Goal: Transaction & Acquisition: Book appointment/travel/reservation

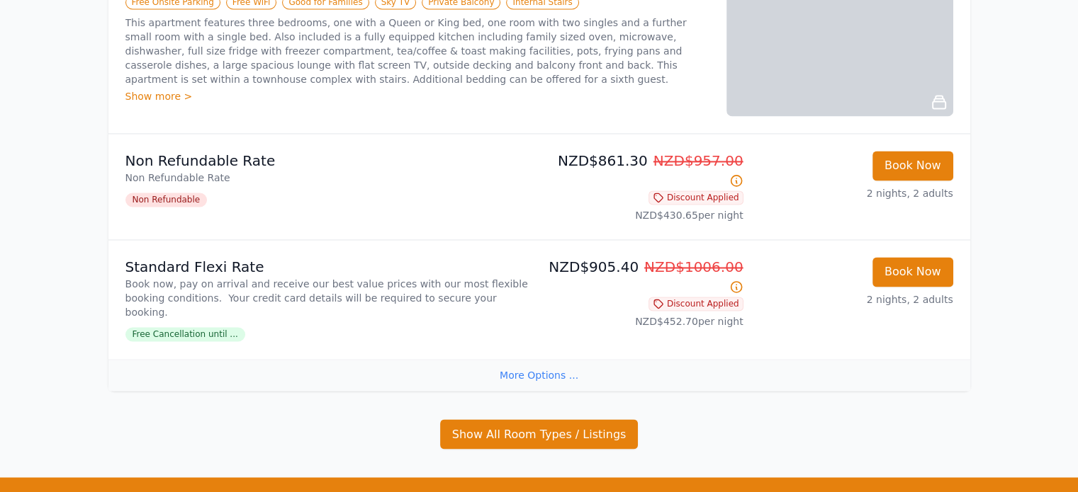
scroll to position [2265, 0]
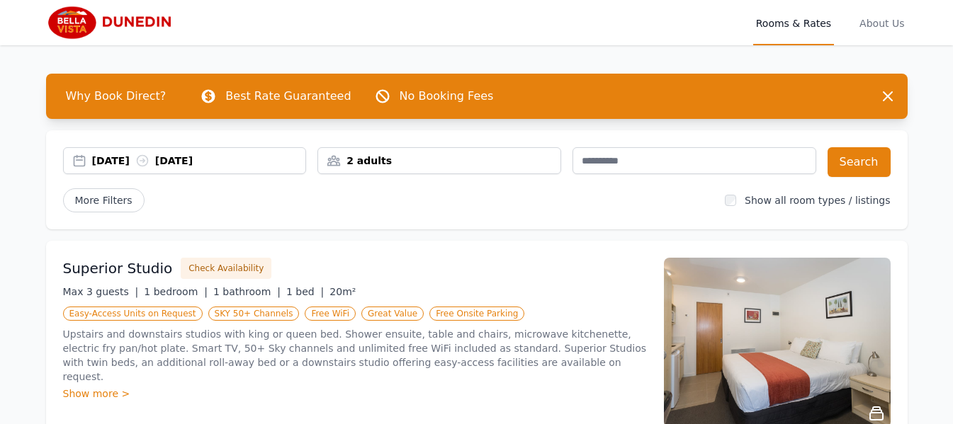
click at [114, 159] on div "[DATE] [DATE]" at bounding box center [199, 161] width 214 height 14
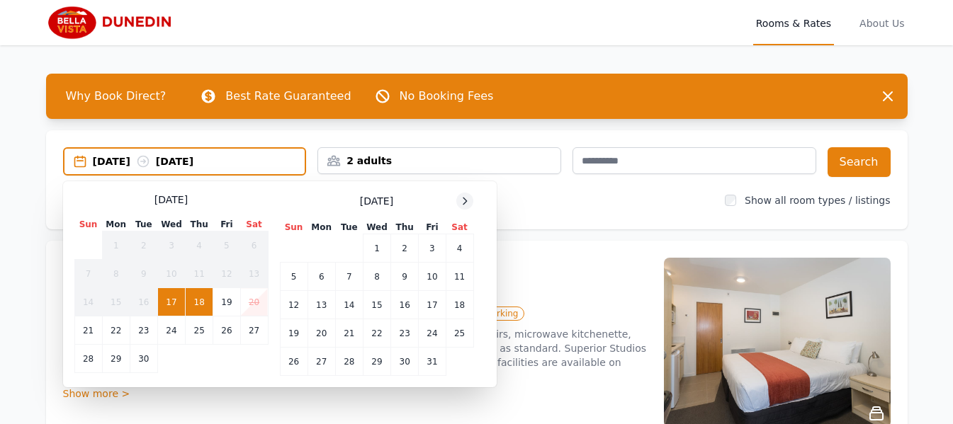
click at [468, 198] on icon at bounding box center [464, 201] width 11 height 11
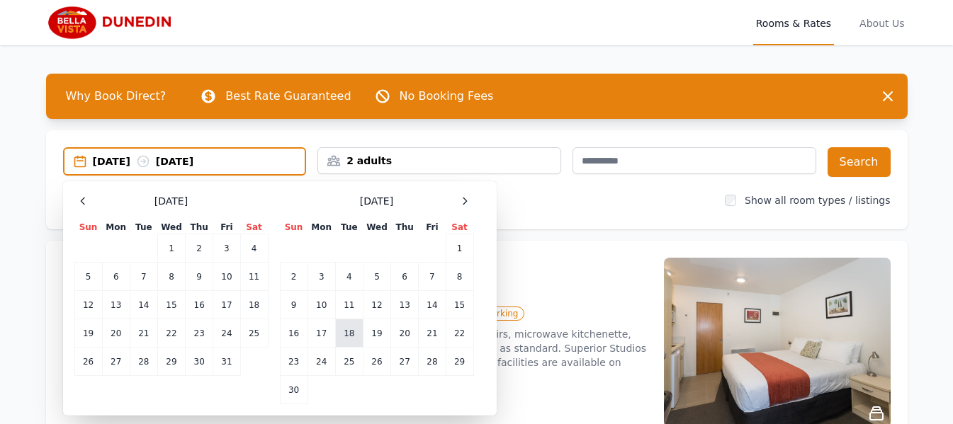
click at [344, 335] on td "18" at bounding box center [349, 334] width 28 height 28
click at [383, 331] on td "19" at bounding box center [377, 334] width 28 height 28
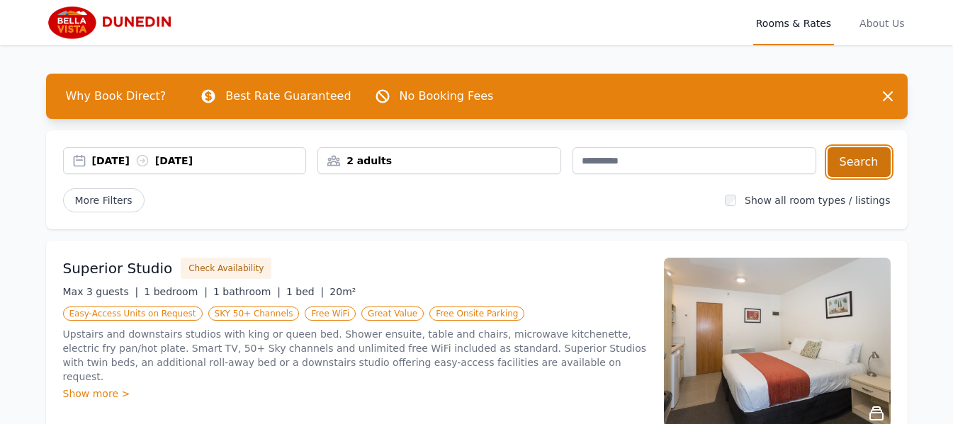
click at [873, 169] on button "Search" at bounding box center [859, 162] width 63 height 30
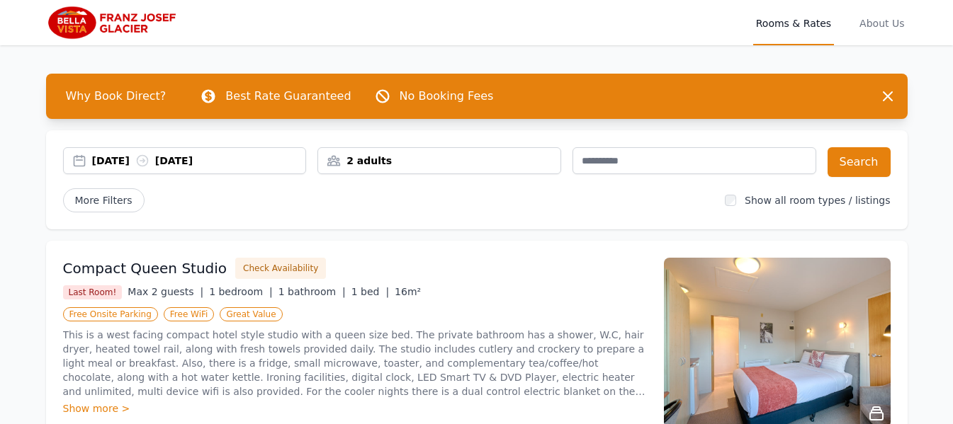
click at [112, 157] on div "[DATE] [DATE]" at bounding box center [199, 161] width 214 height 14
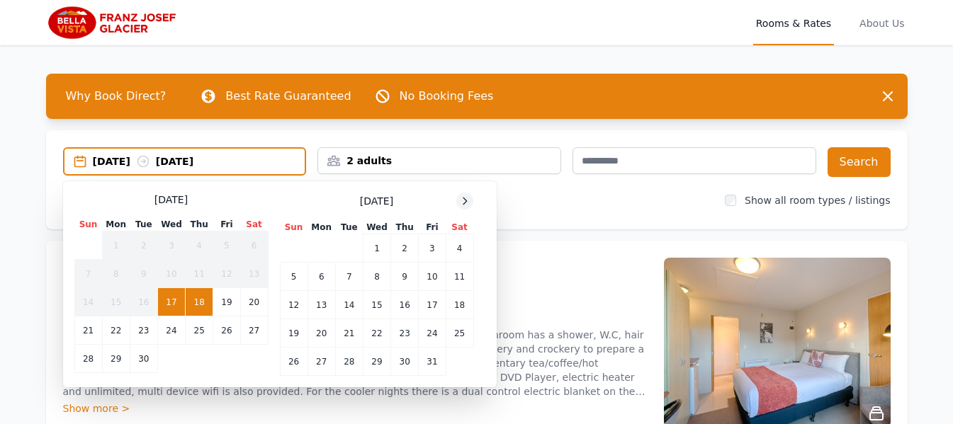
click at [461, 196] on icon at bounding box center [464, 201] width 11 height 11
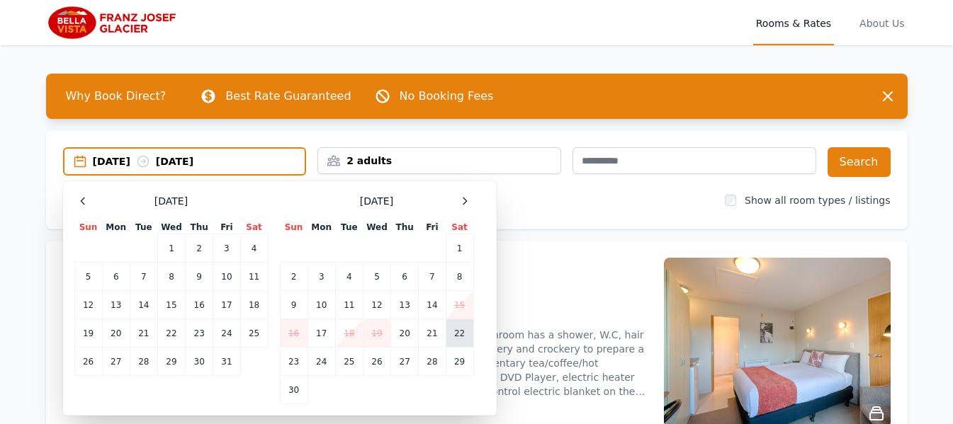
click at [459, 341] on td "22" at bounding box center [460, 334] width 28 height 28
click at [297, 364] on td "23" at bounding box center [294, 362] width 28 height 28
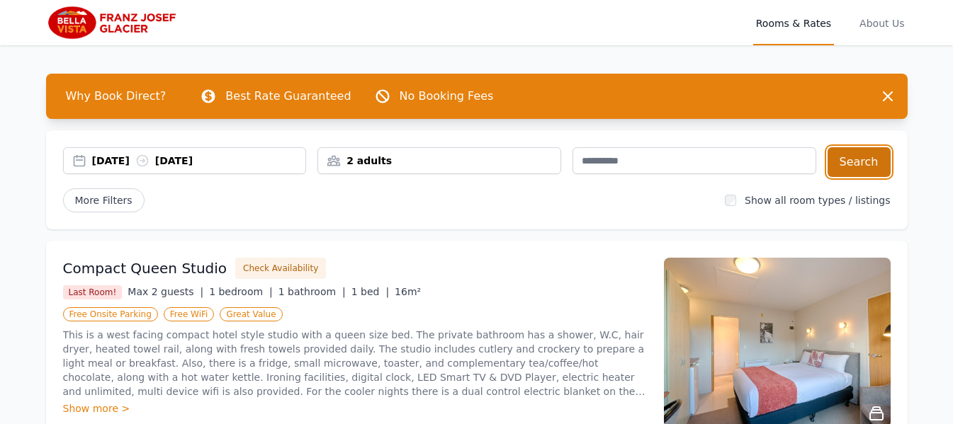
click at [852, 168] on button "Search" at bounding box center [859, 162] width 63 height 30
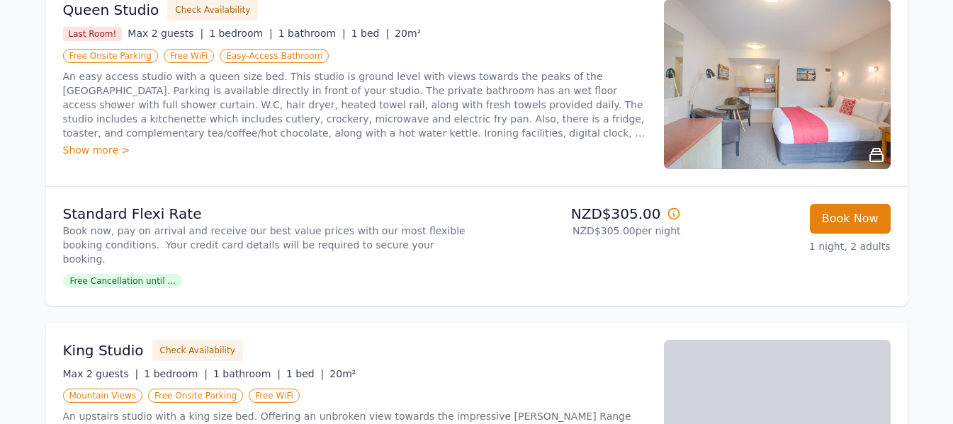
scroll to position [283, 0]
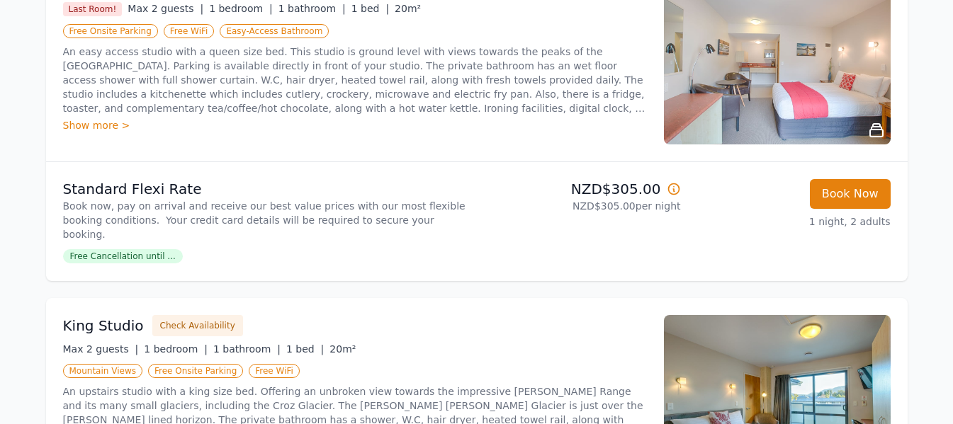
click at [247, 31] on span "Easy-Access Bathroom" at bounding box center [274, 31] width 109 height 14
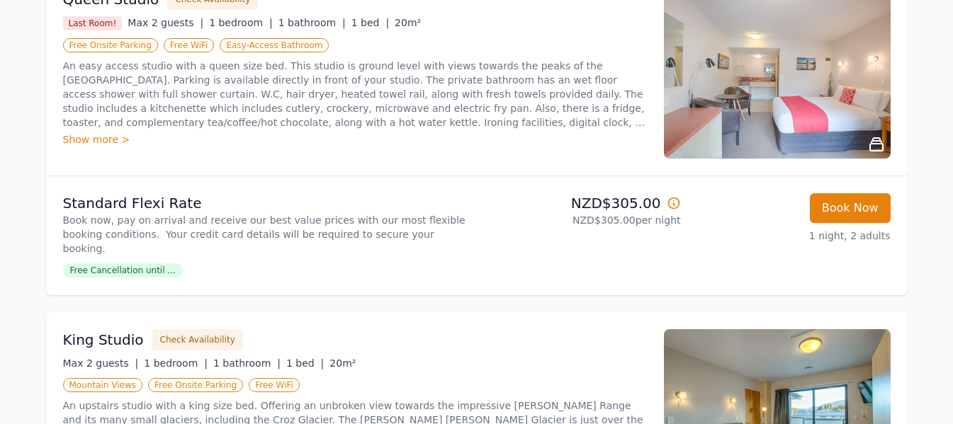
scroll to position [354, 0]
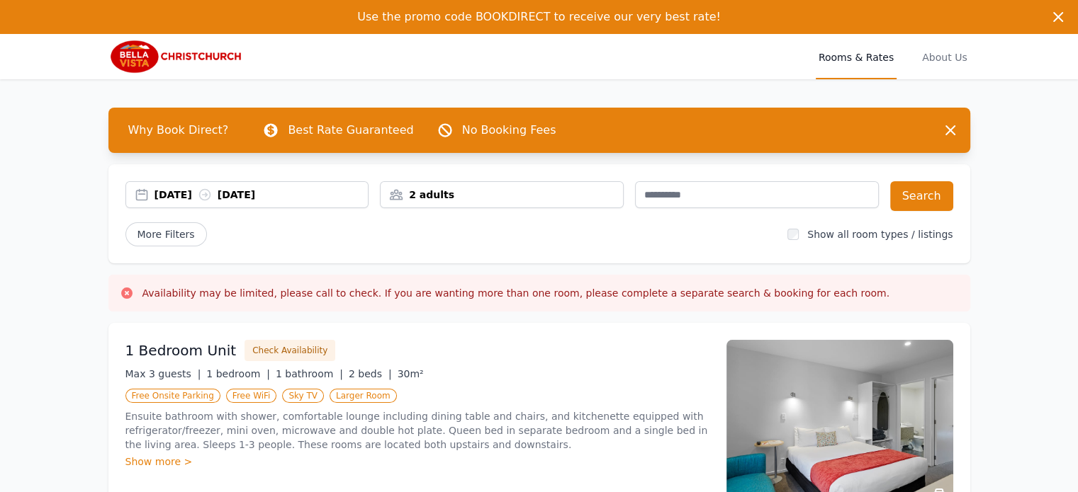
click at [198, 190] on div "[DATE] [DATE]" at bounding box center [261, 195] width 214 height 14
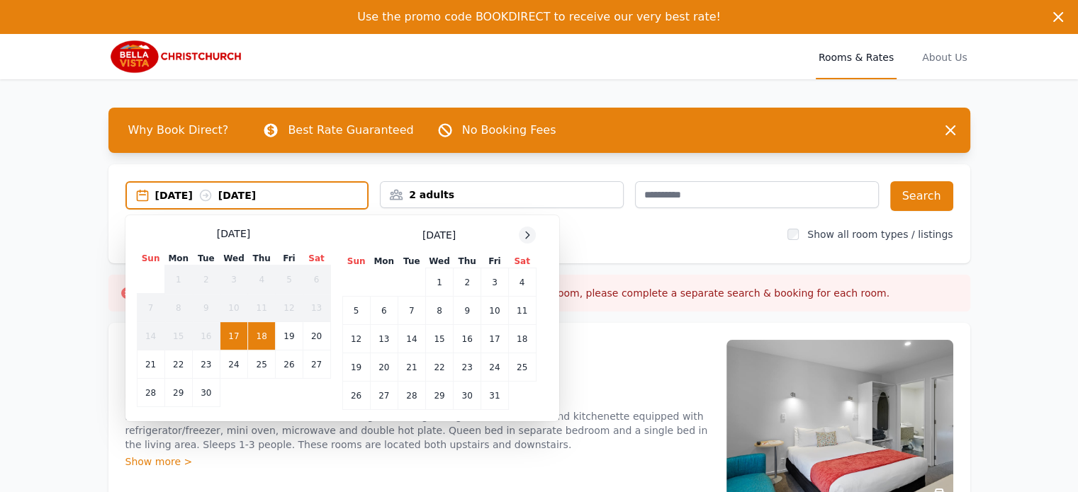
click at [526, 230] on icon at bounding box center [527, 235] width 11 height 11
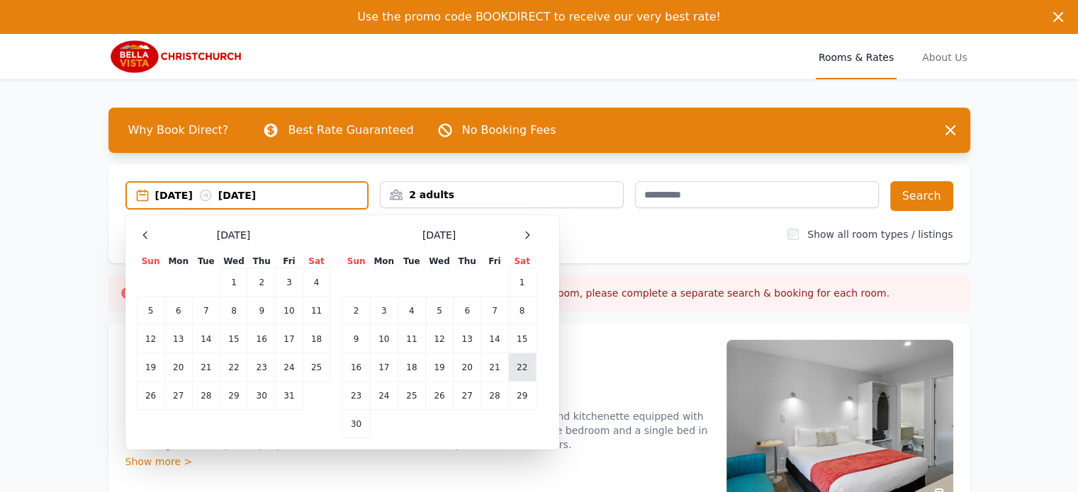
click at [517, 364] on td "22" at bounding box center [522, 368] width 28 height 28
click at [383, 402] on td "24" at bounding box center [384, 396] width 28 height 28
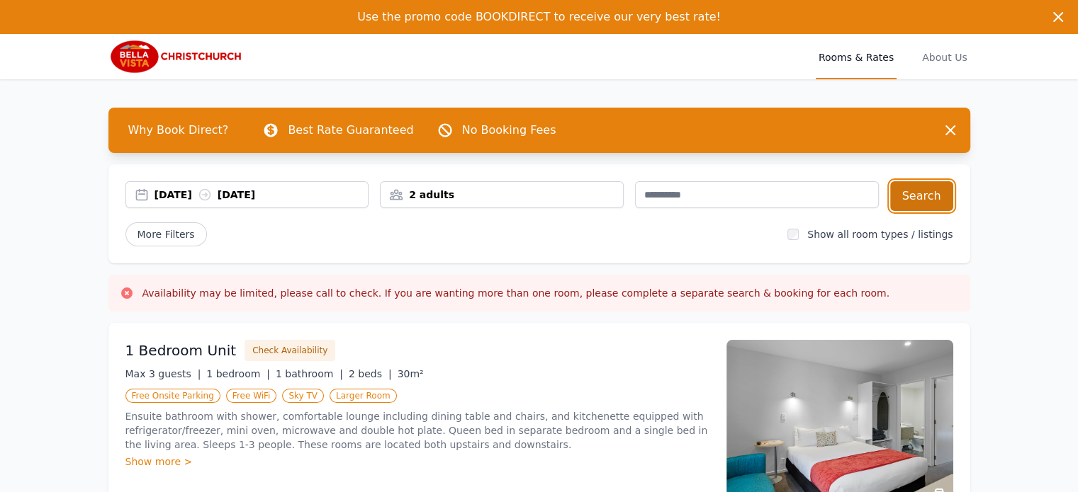
click at [922, 203] on button "Search" at bounding box center [921, 196] width 63 height 30
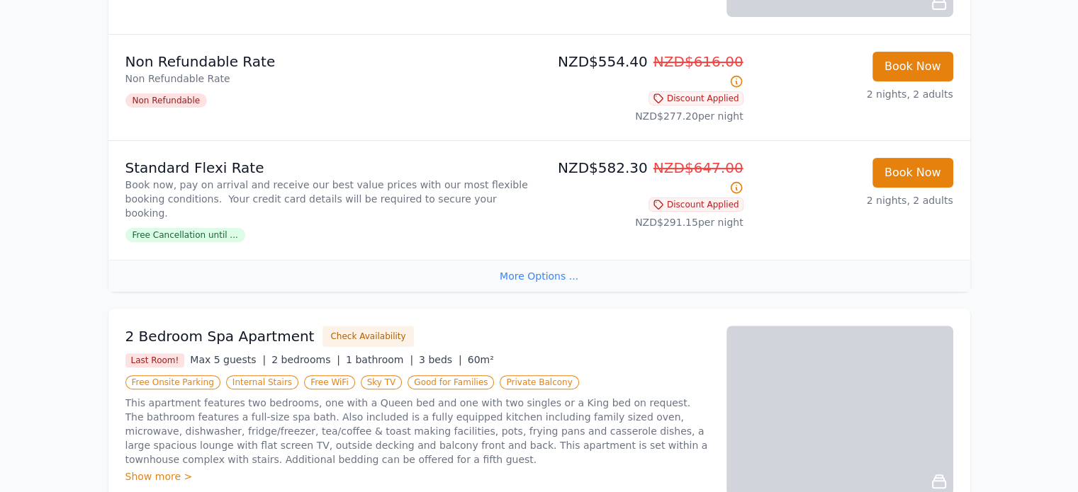
scroll to position [20, 0]
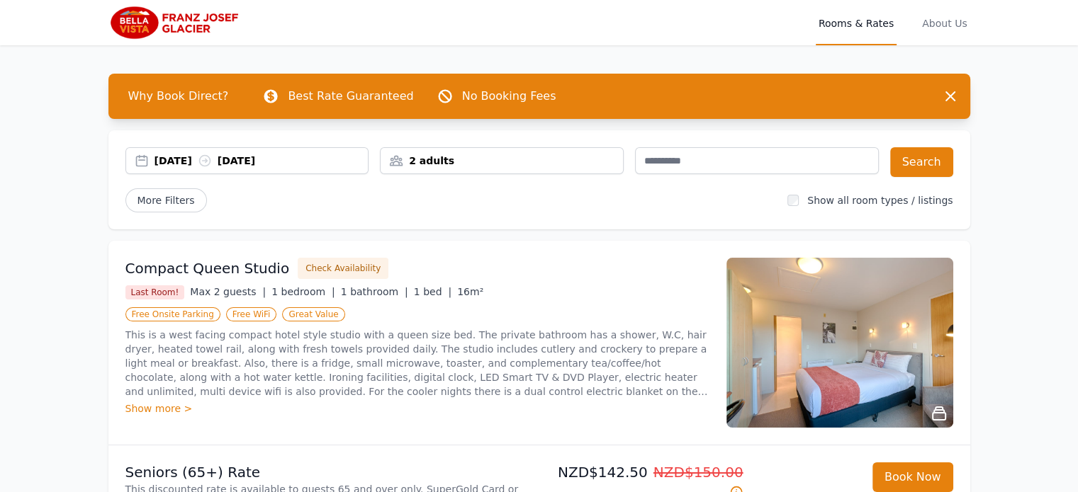
click at [164, 164] on div "[DATE] [DATE]" at bounding box center [261, 161] width 214 height 14
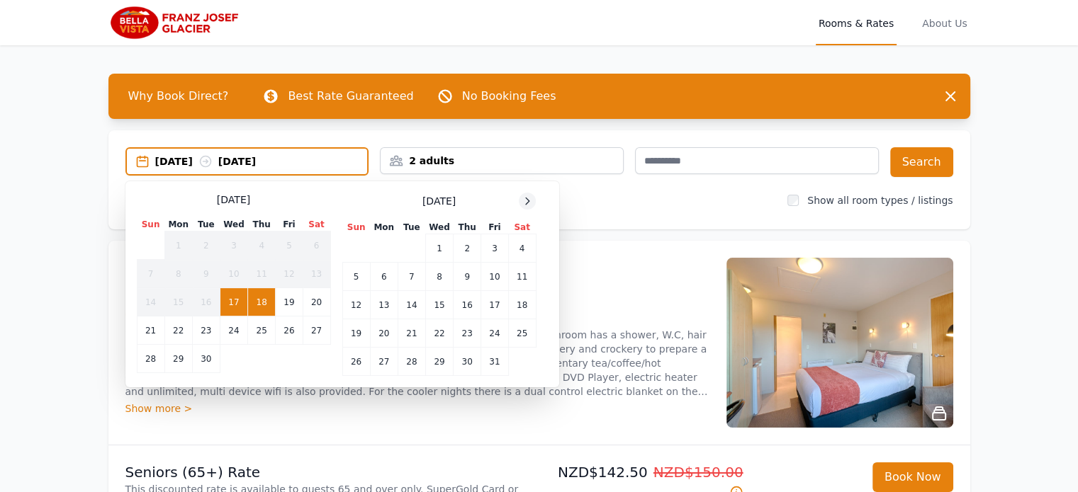
click at [530, 200] on icon at bounding box center [527, 201] width 11 height 11
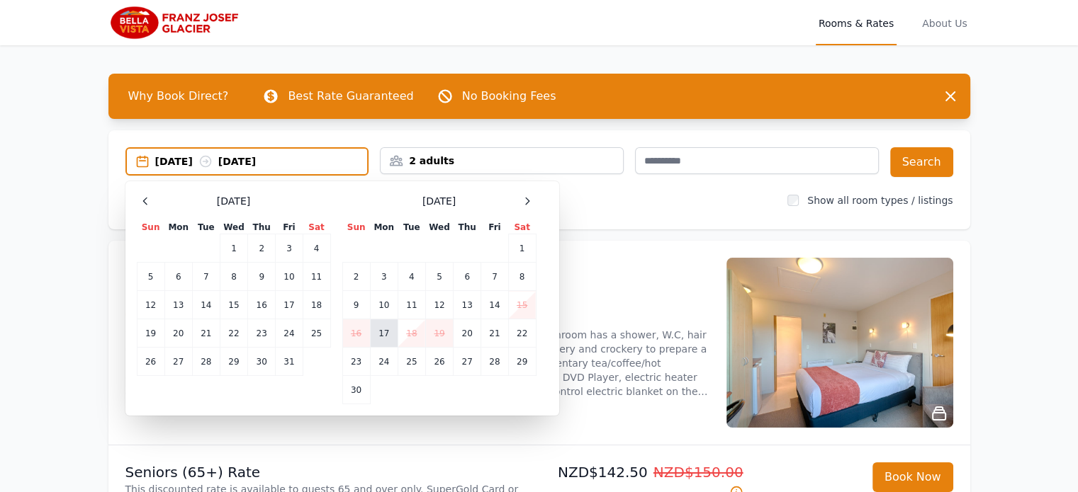
click at [385, 305] on td "17" at bounding box center [384, 334] width 28 height 28
click at [405, 305] on td "18" at bounding box center [412, 334] width 28 height 28
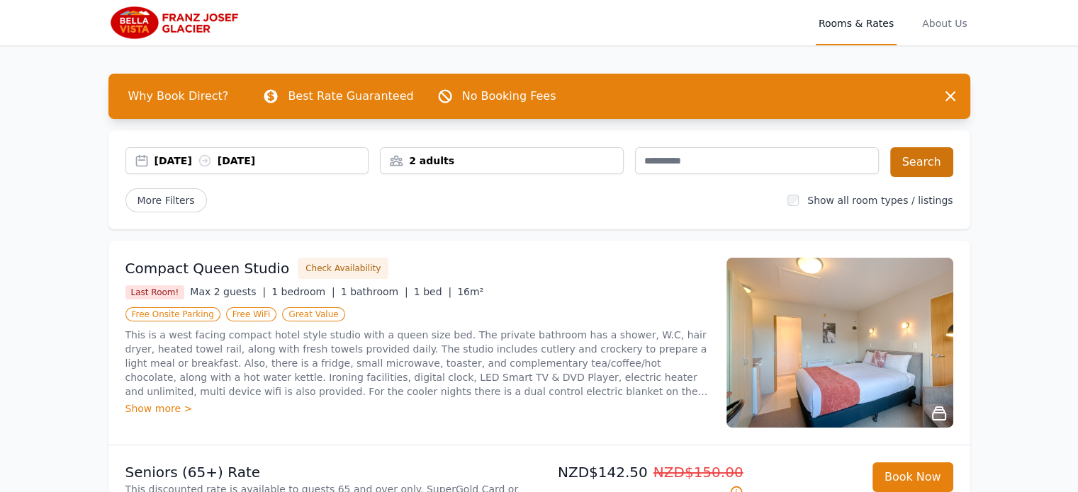
drag, startPoint x: 955, startPoint y: 152, endPoint x: 947, endPoint y: 154, distance: 8.8
click at [738, 151] on div "[DATE] [DATE] 2 adults Search More Filters Show all room types / listings" at bounding box center [539, 179] width 862 height 99
click at [738, 159] on button "Search" at bounding box center [921, 162] width 63 height 30
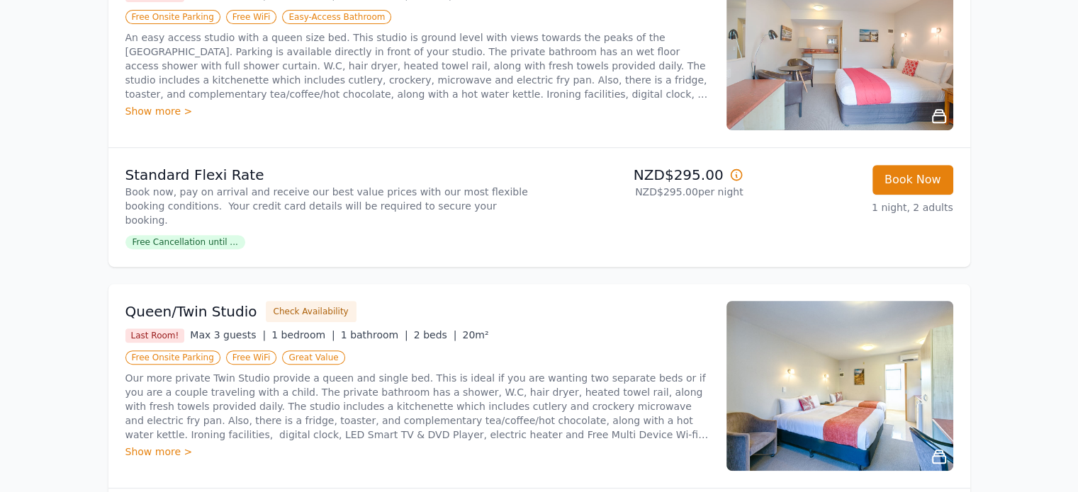
scroll to position [638, 0]
